Goal: Check status

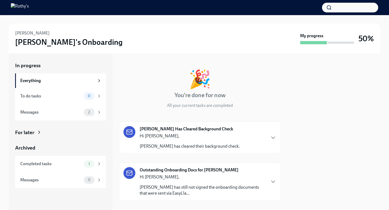
scroll to position [20, 0]
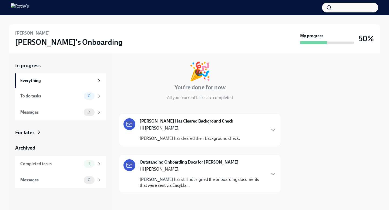
click at [196, 177] on p "[PERSON_NAME] has still not signed the onboarding documents that were sent via …" at bounding box center [203, 183] width 126 height 12
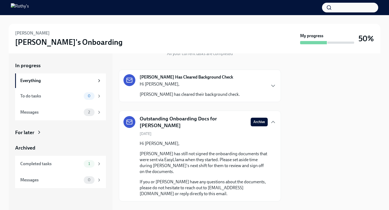
scroll to position [64, 0]
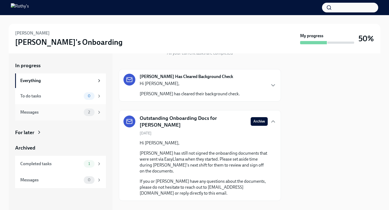
click at [88, 109] on div "2" at bounding box center [89, 113] width 11 height 8
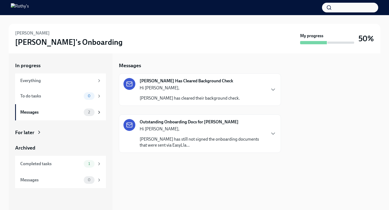
click at [166, 131] on p "Hi [PERSON_NAME]," at bounding box center [203, 129] width 126 height 6
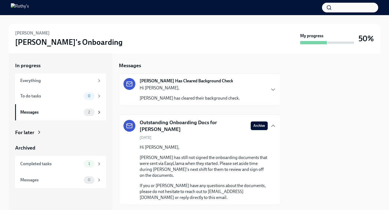
click at [194, 127] on h5 "Outstanding Onboarding Docs for [PERSON_NAME]" at bounding box center [193, 126] width 107 height 14
click at [74, 163] on div "Completed tasks" at bounding box center [50, 164] width 61 height 6
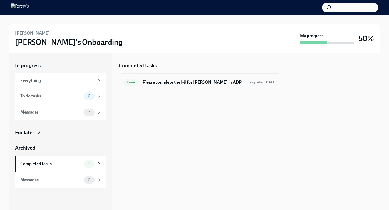
click at [201, 82] on h6 "Please complete the I-9 for [PERSON_NAME] in ADP" at bounding box center [192, 82] width 99 height 6
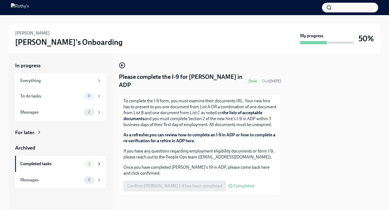
scroll to position [9, 0]
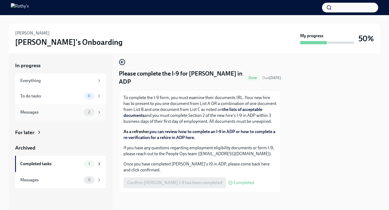
click at [61, 113] on div "Messages" at bounding box center [50, 112] width 61 height 6
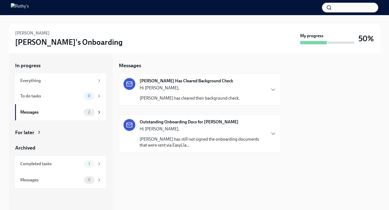
click at [174, 135] on div "Hi [PERSON_NAME], [PERSON_NAME] has still not signed the onboarding documents t…" at bounding box center [203, 137] width 126 height 22
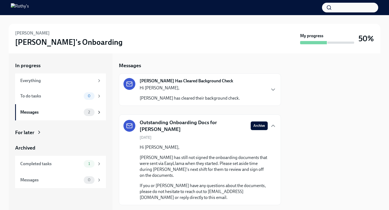
click at [227, 128] on h5 "Outstanding Onboarding Docs for [PERSON_NAME]" at bounding box center [193, 126] width 107 height 14
click at [221, 122] on h5 "Outstanding Onboarding Docs for [PERSON_NAME]" at bounding box center [193, 126] width 107 height 14
click at [86, 161] on div "1" at bounding box center [89, 164] width 11 height 8
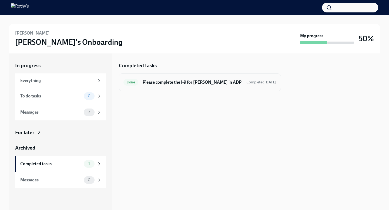
click at [135, 84] on span "Done" at bounding box center [131, 82] width 15 height 4
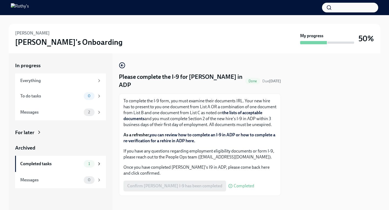
scroll to position [9, 0]
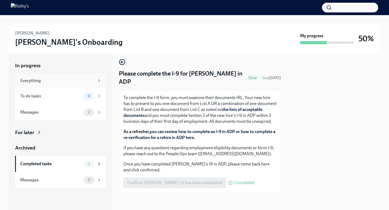
click at [52, 83] on div "Everything" at bounding box center [57, 81] width 74 height 6
